Goal: Task Accomplishment & Management: Use online tool/utility

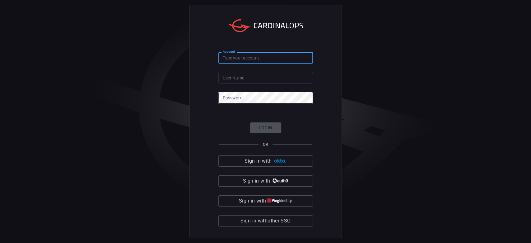
click at [231, 63] on input "Account" at bounding box center [265, 58] width 95 height 12
type input "[PERSON_NAME]"
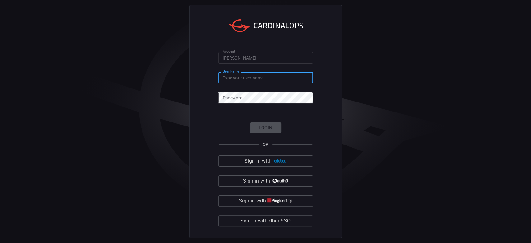
click at [230, 77] on input "User Name" at bounding box center [265, 78] width 95 height 12
paste input "[PERSON_NAME][EMAIL_ADDRESS][PERSON_NAME][DOMAIN_NAME]"
type input "[PERSON_NAME][EMAIL_ADDRESS][PERSON_NAME][DOMAIN_NAME]"
click at [230, 97] on div "Password Password" at bounding box center [265, 97] width 95 height 10
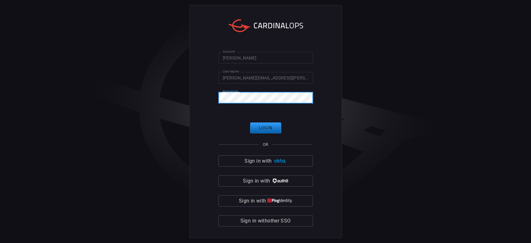
click at [273, 129] on button "Login" at bounding box center [265, 127] width 31 height 11
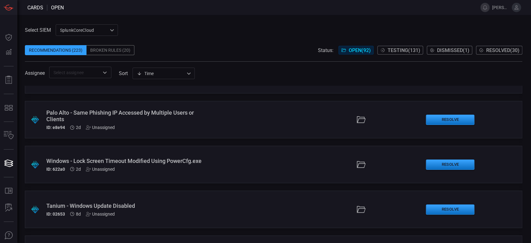
scroll to position [83, 0]
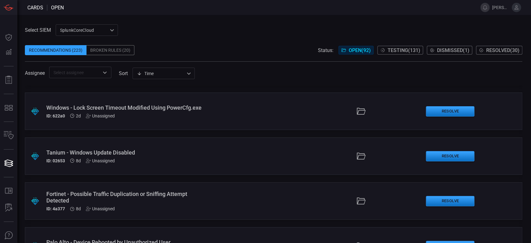
click at [242, 125] on div ".suggested_cards_icon{fill:url(#suggested_cards_icon);} Windows - Lock Screen T…" at bounding box center [273, 110] width 497 height 37
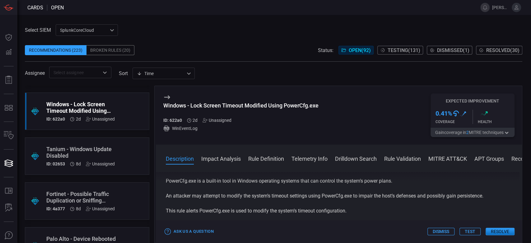
scroll to position [83, 0]
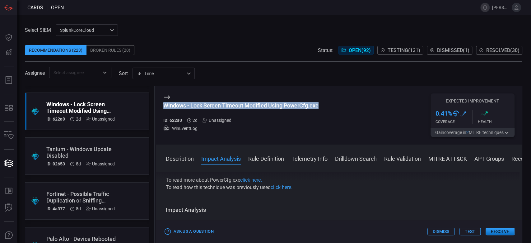
drag, startPoint x: 322, startPoint y: 104, endPoint x: 161, endPoint y: 102, distance: 161.4
click at [161, 102] on div "Windows - Lock Screen Timeout Modified Using PowerCfg.exe ID: 622a0 2d Unassign…" at bounding box center [339, 115] width 366 height 58
copy div "Windows - Lock Screen Timeout Modified Using PowerCfg.exe"
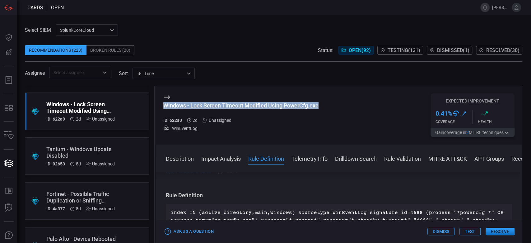
scroll to position [249, 0]
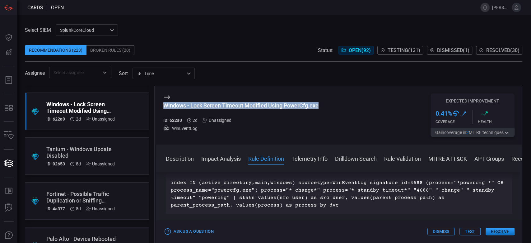
click at [475, 232] on button "Test" at bounding box center [469, 230] width 21 height 7
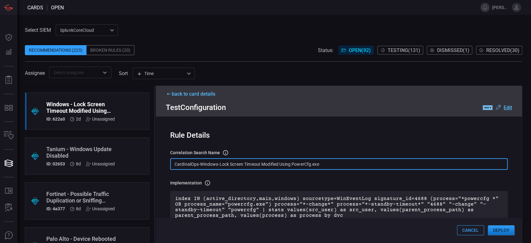
drag, startPoint x: 332, startPoint y: 163, endPoint x: 165, endPoint y: 164, distance: 166.7
click at [165, 164] on div "Rule Details correlation search Name Name of the correlation search that will b…" at bounding box center [339, 179] width 366 height 126
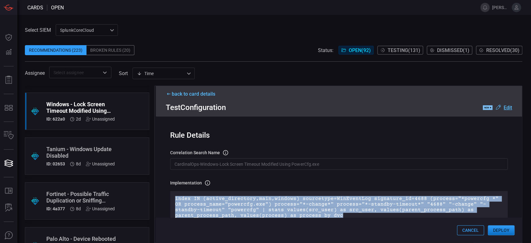
drag, startPoint x: 342, startPoint y: 216, endPoint x: 173, endPoint y: 193, distance: 170.5
click at [173, 193] on div "index IN (active_directory,main,windows) sourcetype=WinEventLog signature_id=46…" at bounding box center [338, 207] width 337 height 32
copy p "index IN (active_directory,main,windows) sourcetype=WinEventLog signature_id=46…"
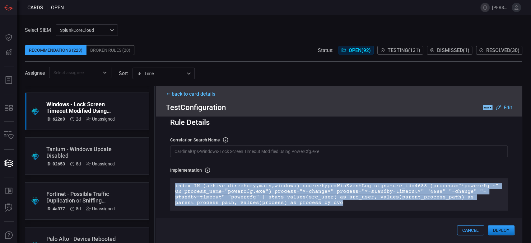
scroll to position [0, 0]
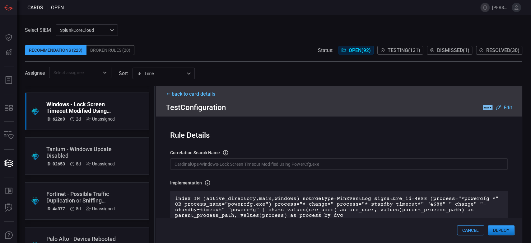
click at [169, 93] on icon at bounding box center [169, 93] width 6 height 3
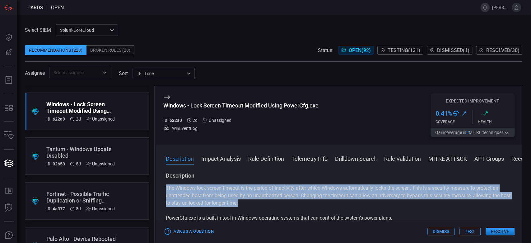
drag, startPoint x: 163, startPoint y: 188, endPoint x: 264, endPoint y: 206, distance: 102.6
click at [264, 206] on div "Description The Windows lock screen timeout is the period of inactivity after w…" at bounding box center [339, 206] width 366 height 68
copy p "The Windows lock screen timeout is the period of inactivity after which Windows…"
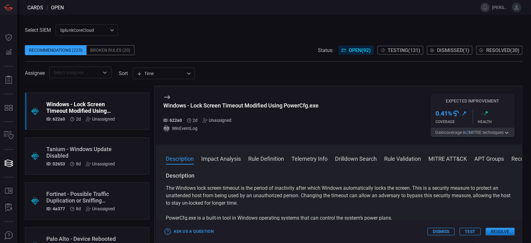
click at [474, 226] on div "Ask Us a Question Dismiss Test Resolve" at bounding box center [339, 231] width 366 height 22
click at [471, 228] on button "Test" at bounding box center [469, 230] width 21 height 7
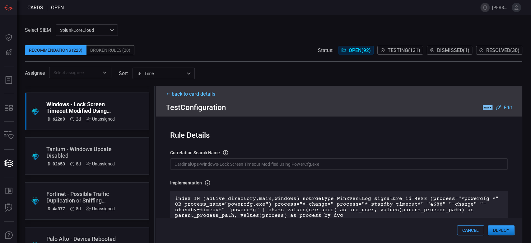
click at [498, 227] on button "Deploy" at bounding box center [501, 230] width 27 height 10
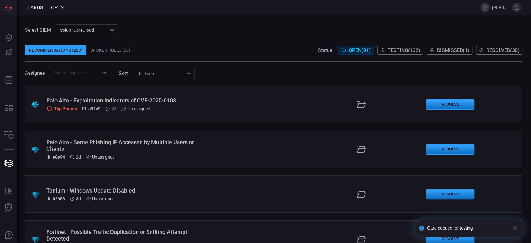
click at [396, 49] on span "Testing ( 132 )" at bounding box center [403, 50] width 33 height 6
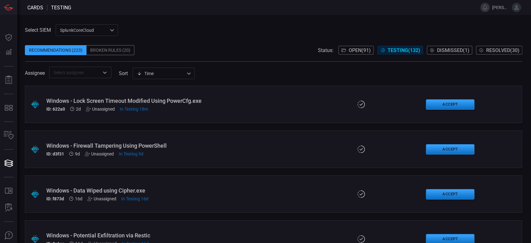
click at [235, 102] on div ".suggested_cards_icon{fill:url(#suggested_cards_icon);} Windows - Lock Screen T…" at bounding box center [273, 104] width 497 height 37
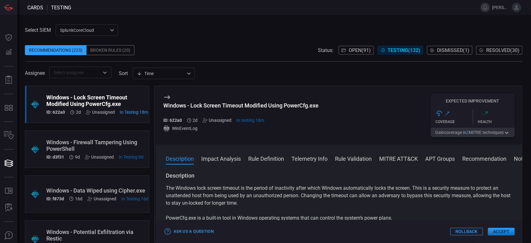
click at [395, 165] on span at bounding box center [339, 167] width 366 height 10
click at [393, 161] on button "MITRE ATT&CK" at bounding box center [398, 157] width 39 height 7
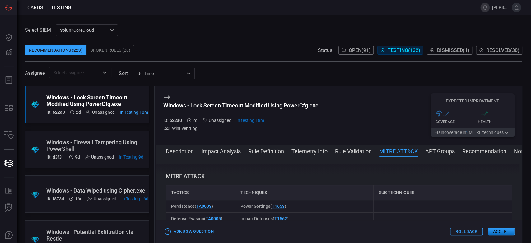
scroll to position [399, 0]
drag, startPoint x: 222, startPoint y: 206, endPoint x: 169, endPoint y: 208, distance: 53.2
click at [169, 208] on div "Persistence ( TA0003 )" at bounding box center [200, 204] width 69 height 12
copy span "Persistence ( TA0003 )"
drag, startPoint x: 292, startPoint y: 206, endPoint x: 229, endPoint y: 207, distance: 62.8
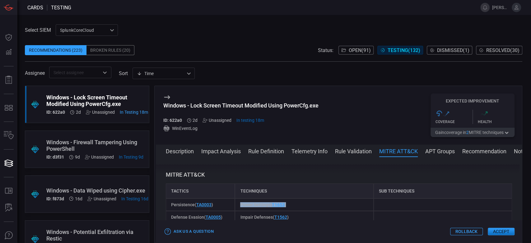
click at [229, 207] on div "Persistence ( TA0003 ) Power Settings ( T1653 )" at bounding box center [339, 204] width 346 height 12
copy div "Power Settings ( T1653 )"
click at [298, 204] on div "Power Settings ( T1653 )" at bounding box center [304, 204] width 138 height 12
drag, startPoint x: 293, startPoint y: 204, endPoint x: 237, endPoint y: 200, distance: 56.1
click at [237, 200] on div "Power Settings ( T1653 )" at bounding box center [304, 204] width 138 height 12
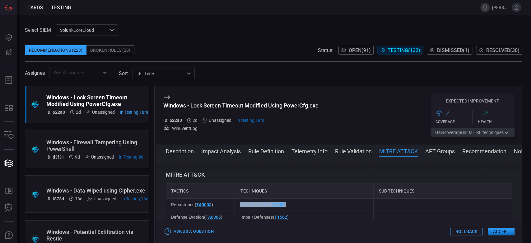
copy span "Power Settings ( T1653 )"
drag, startPoint x: 211, startPoint y: 205, endPoint x: 164, endPoint y: 200, distance: 46.6
click at [164, 200] on div "Description The Windows lock screen timeout is the period of inactivity after w…" at bounding box center [339, 198] width 366 height 68
copy span "Persistence ( TA0003 )"
